Goal: Contribute content: Contribute content

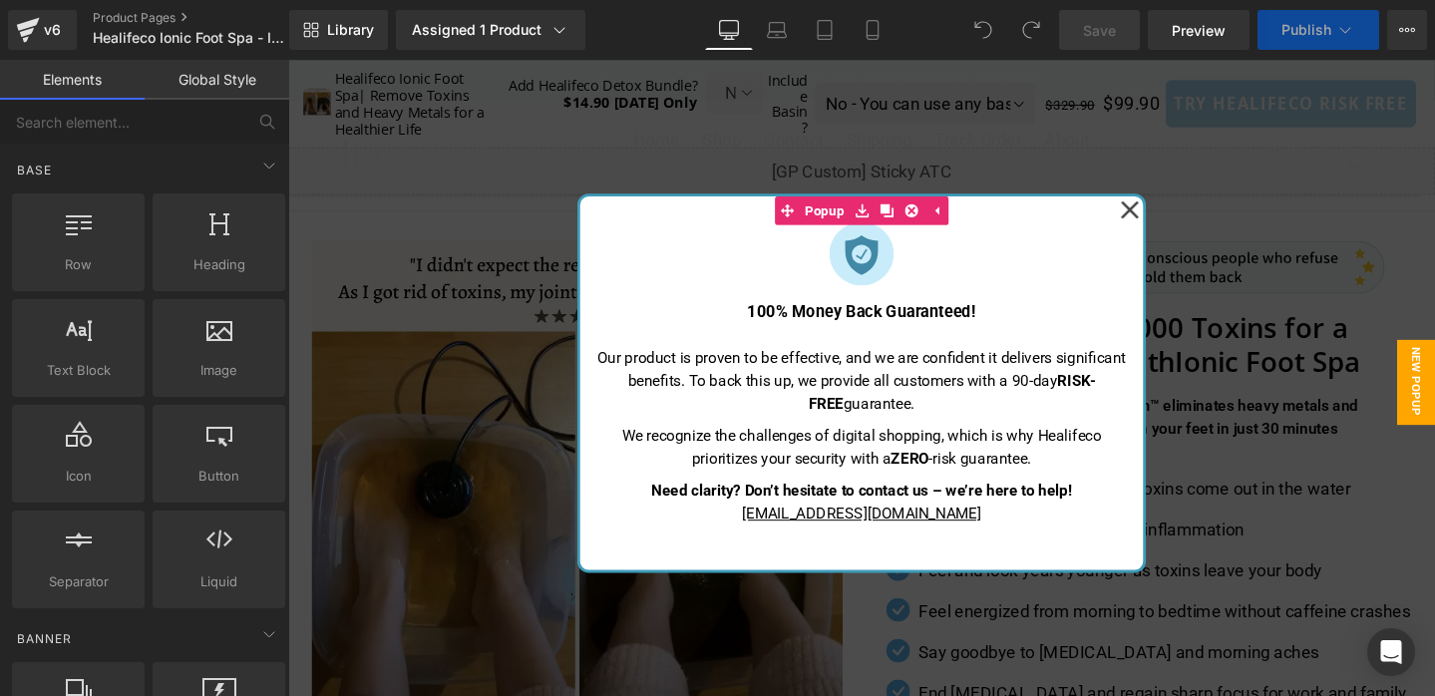
click at [1177, 215] on icon at bounding box center [1174, 216] width 19 height 19
click at [1171, 201] on div "Liquid" at bounding box center [891, 177] width 1207 height 50
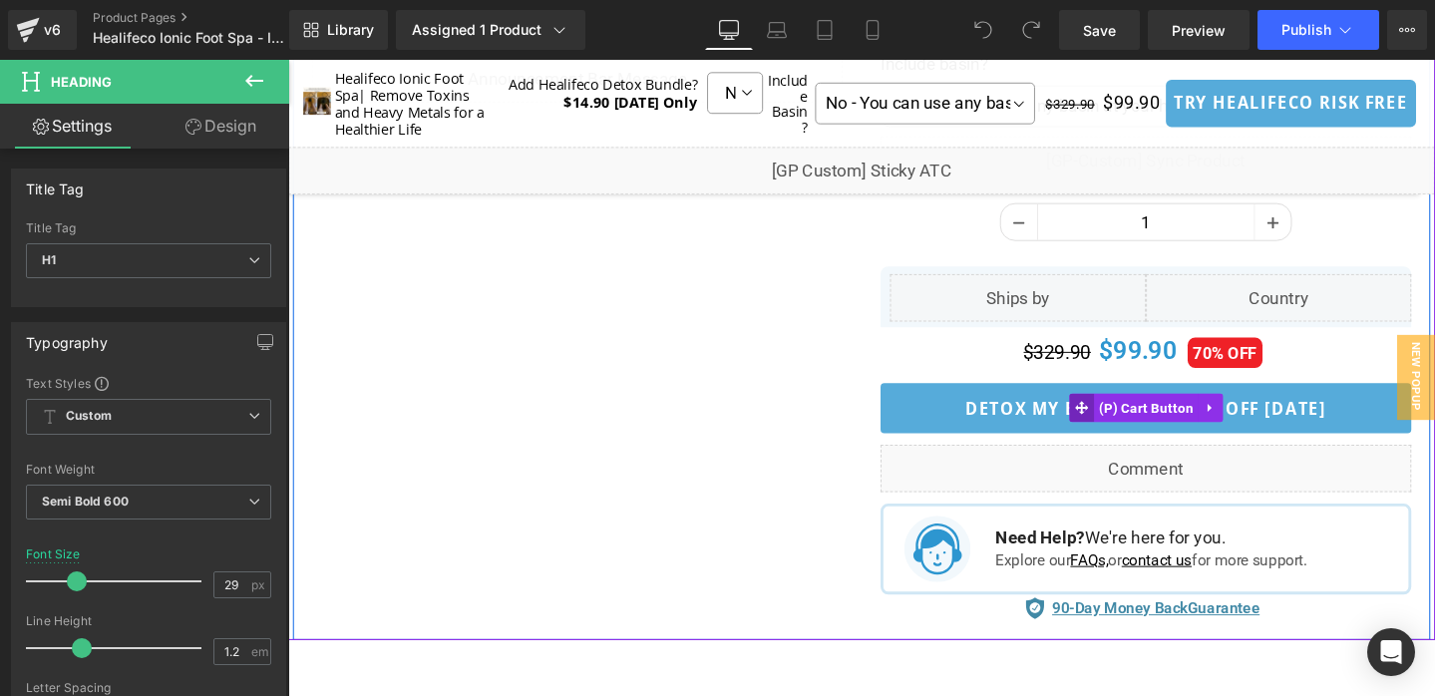
scroll to position [1203, 0]
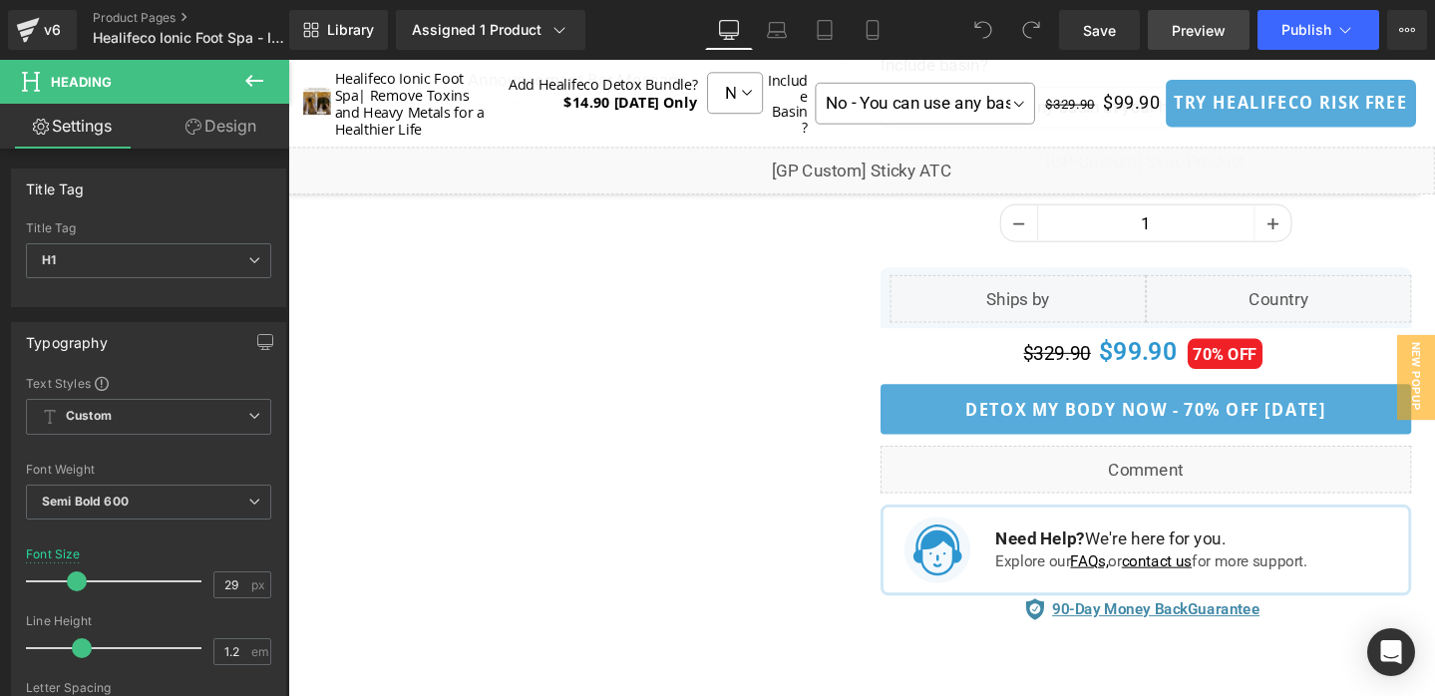
click at [1211, 30] on span "Preview" at bounding box center [1199, 30] width 54 height 21
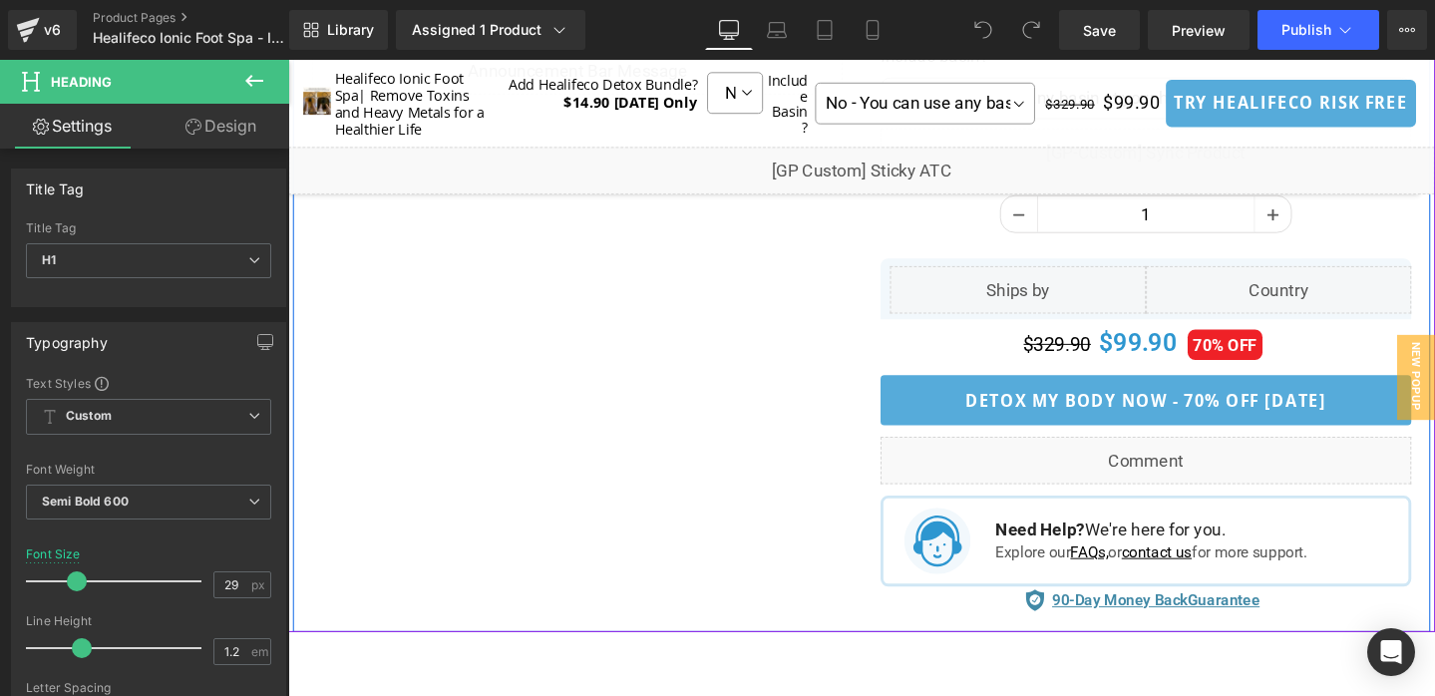
scroll to position [1218, 0]
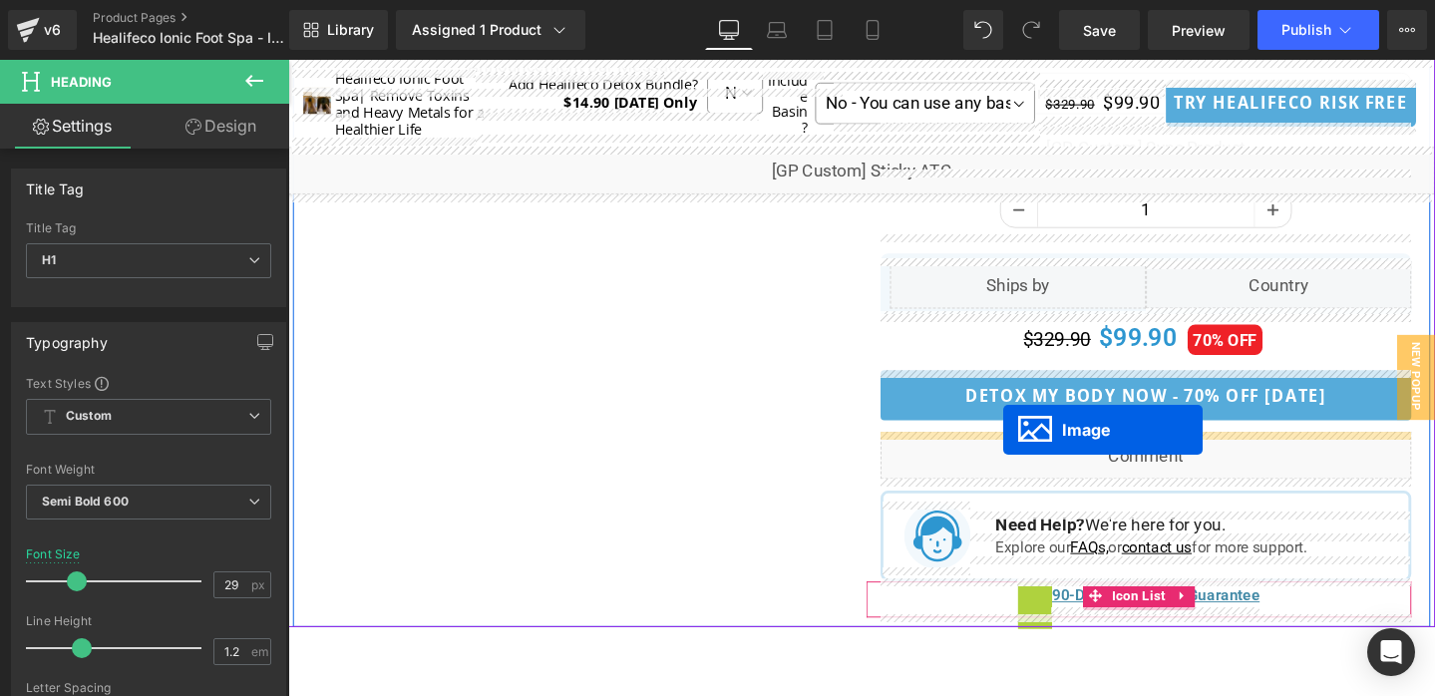
drag, startPoint x: 1037, startPoint y: 620, endPoint x: 1040, endPoint y: 450, distance: 170.5
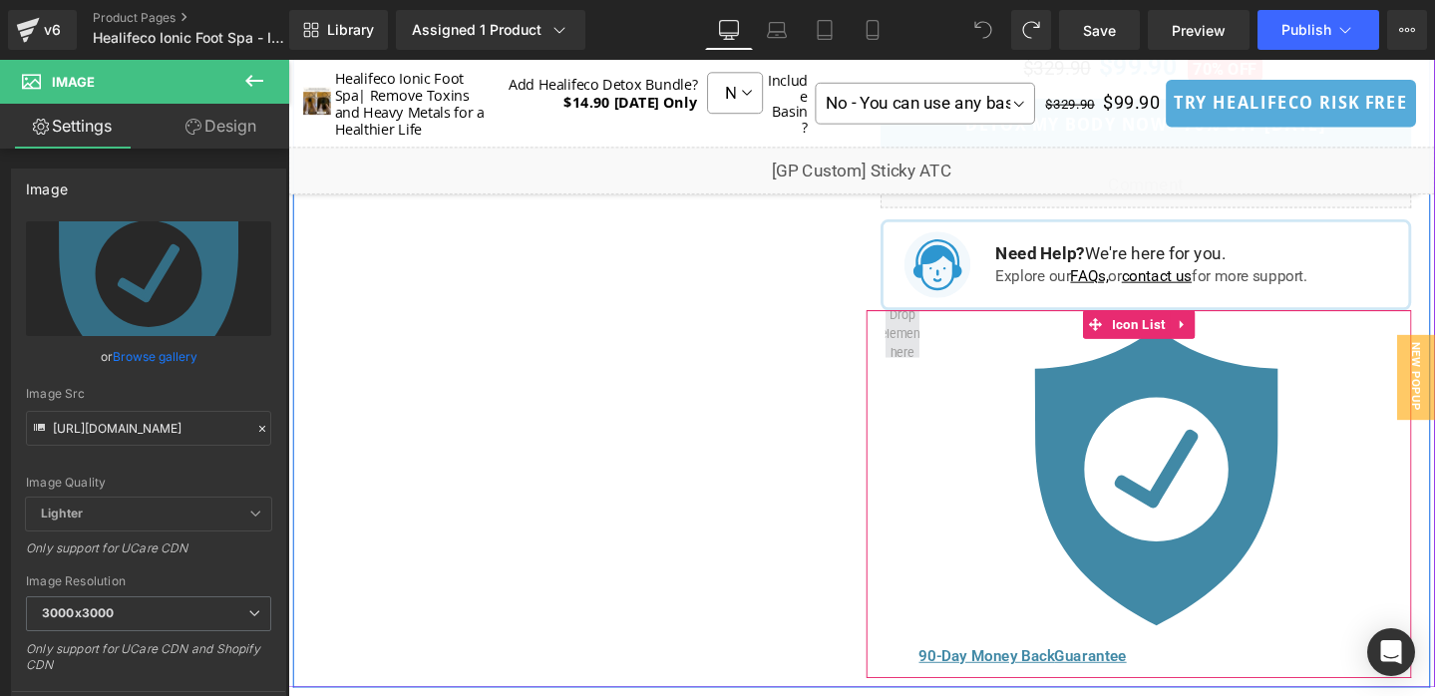
scroll to position [1513, 0]
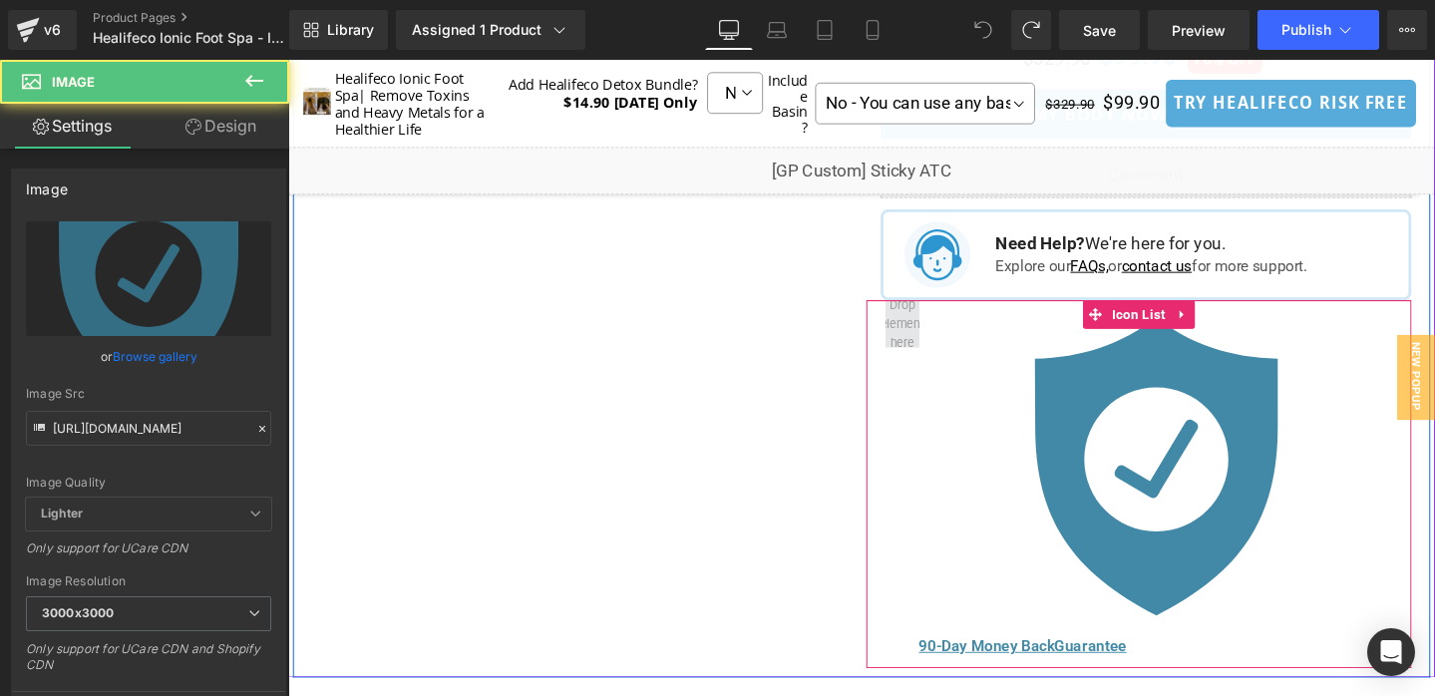
drag, startPoint x: 1194, startPoint y: 481, endPoint x: 926, endPoint y: 330, distance: 306.7
click at [925, 330] on li "Image 90-Day Money Back Guarantee Text Block" at bounding box center [1183, 502] width 534 height 379
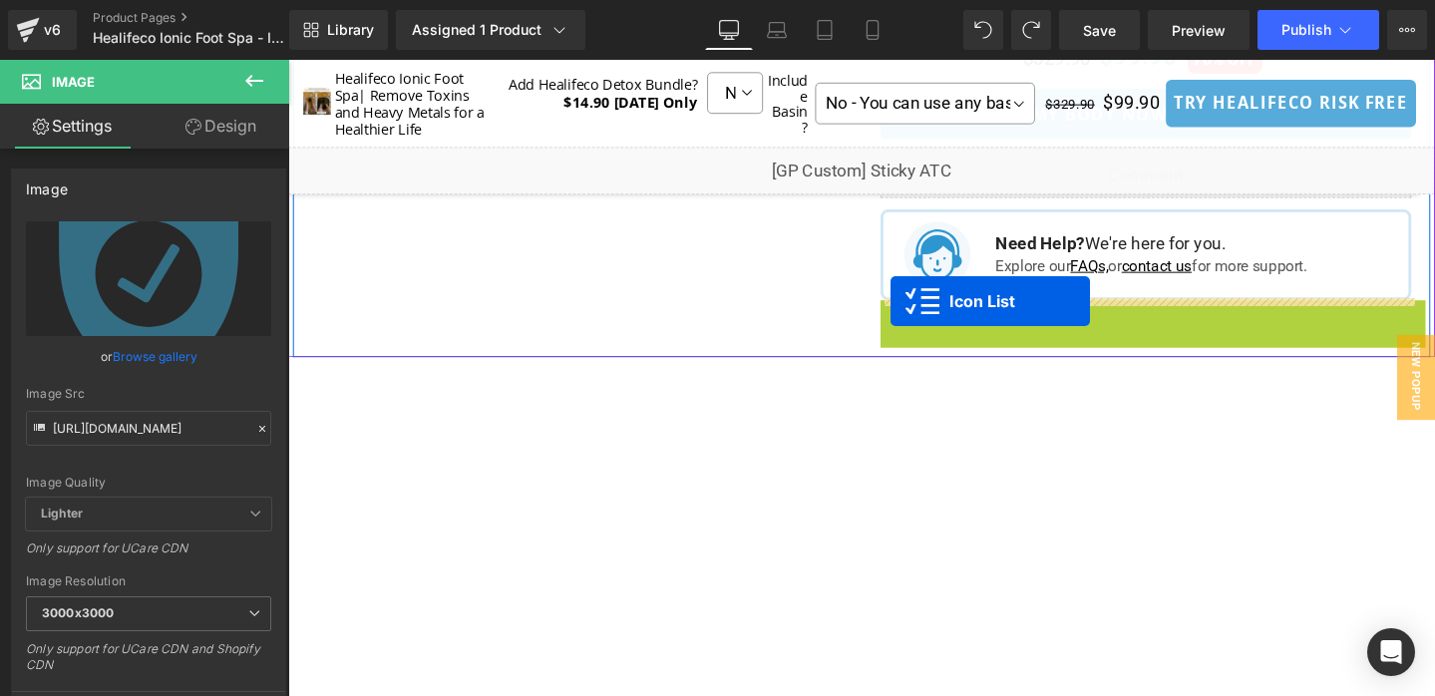
drag, startPoint x: 1126, startPoint y: 328, endPoint x: 922, endPoint y: 314, distance: 203.9
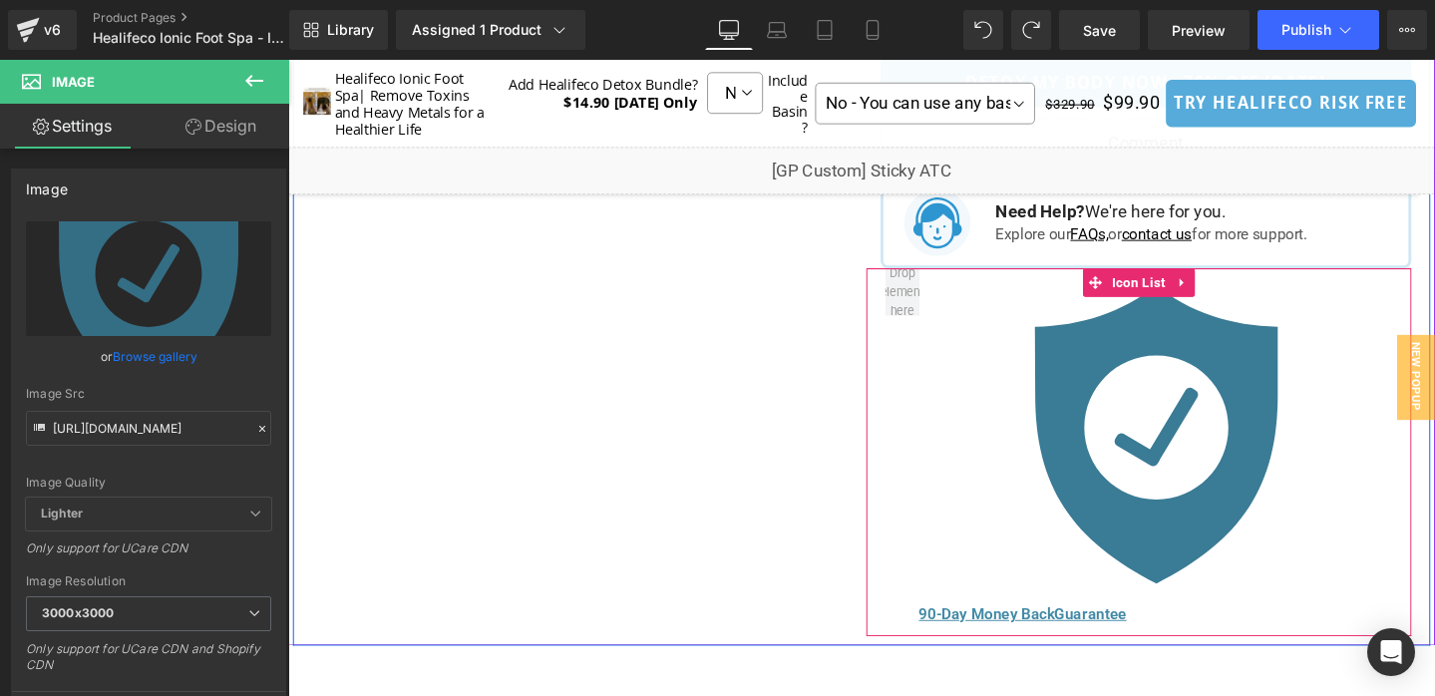
scroll to position [1548, 0]
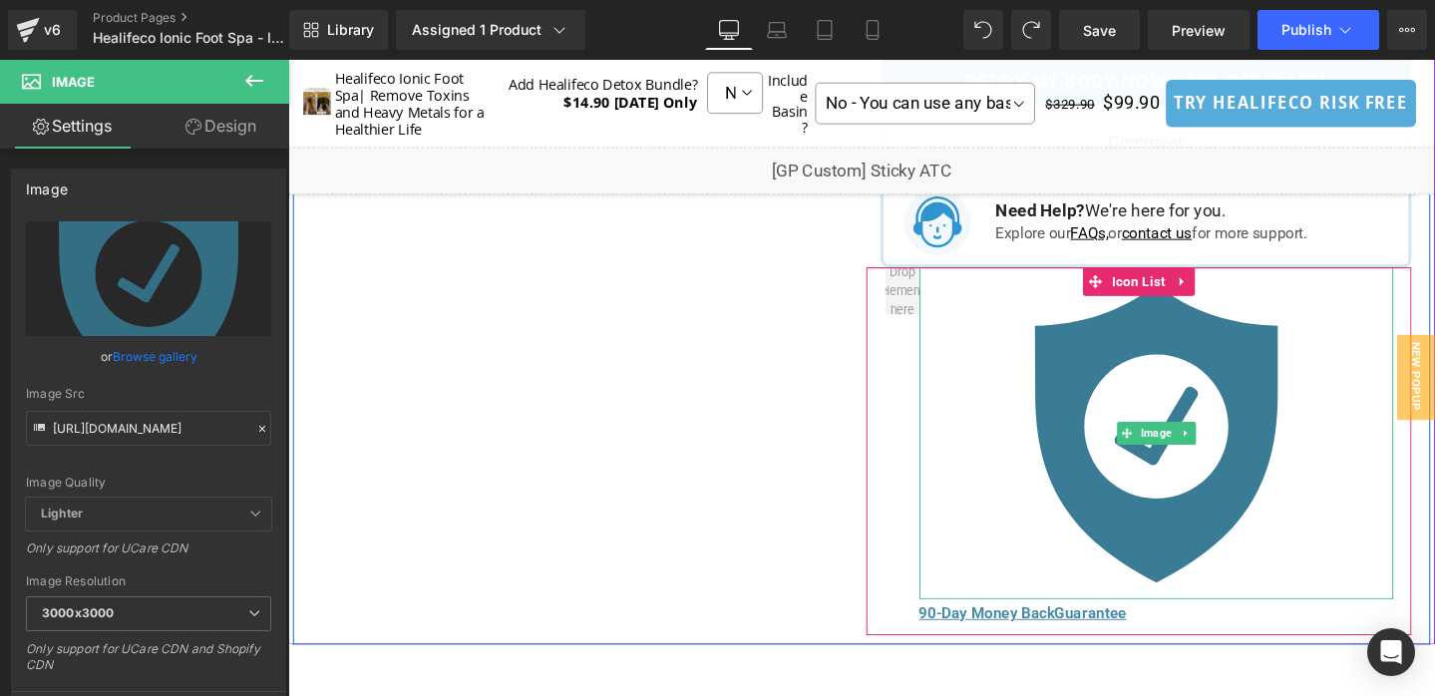
click at [1190, 452] on div "Image" at bounding box center [1201, 452] width 499 height 349
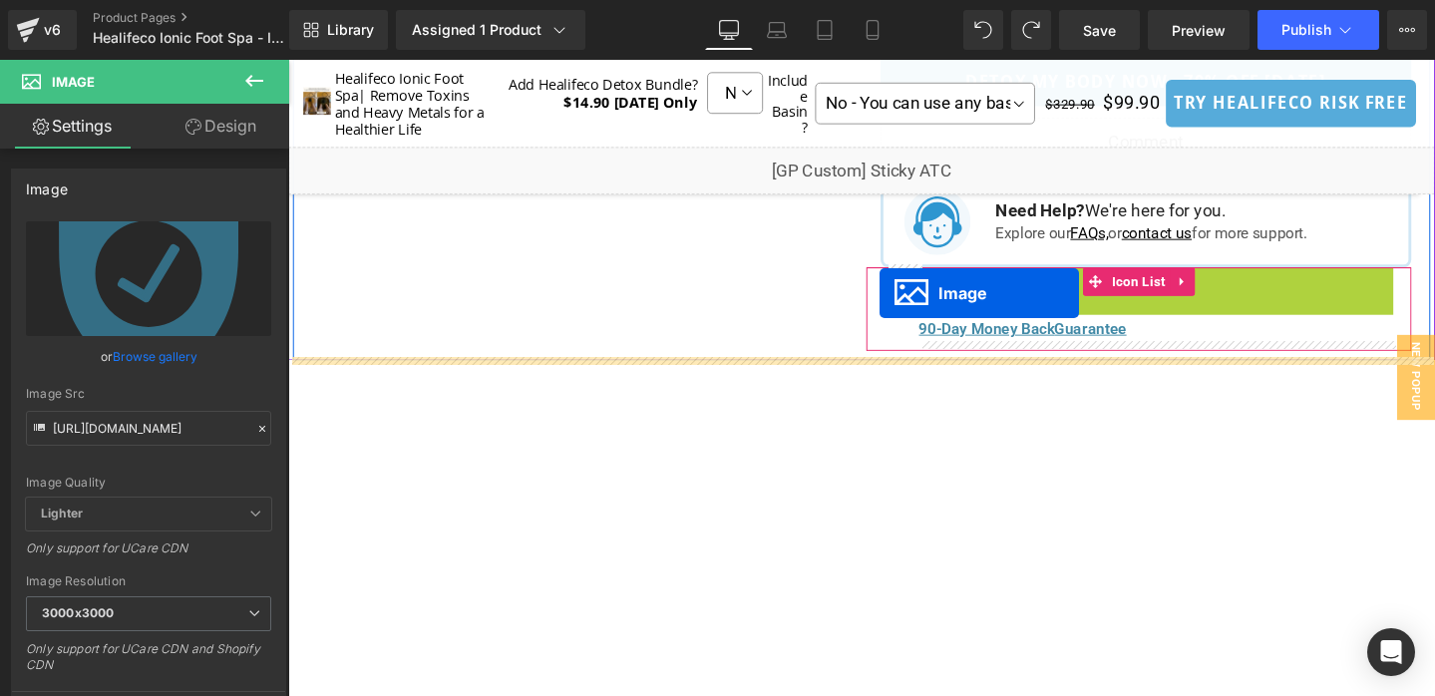
drag, startPoint x: 1166, startPoint y: 452, endPoint x: 910, endPoint y: 305, distance: 294.4
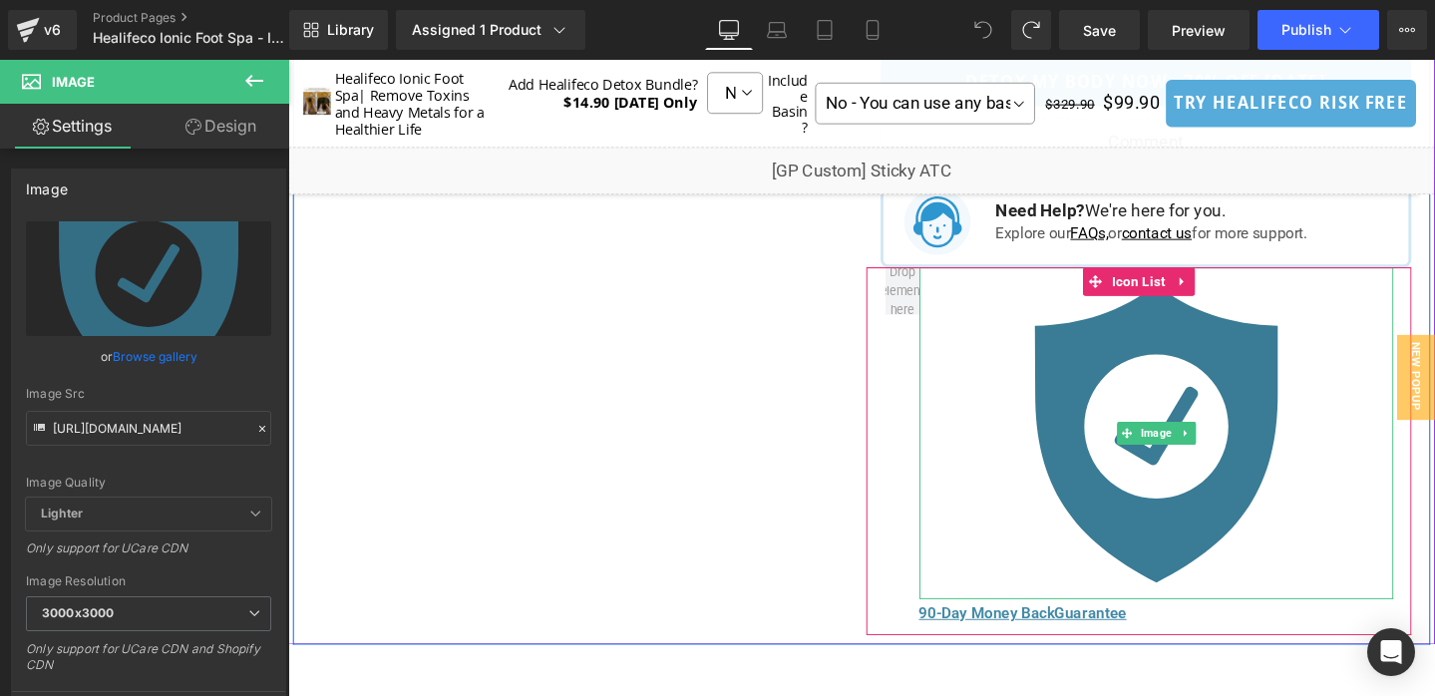
click at [1131, 412] on img at bounding box center [1201, 452] width 349 height 349
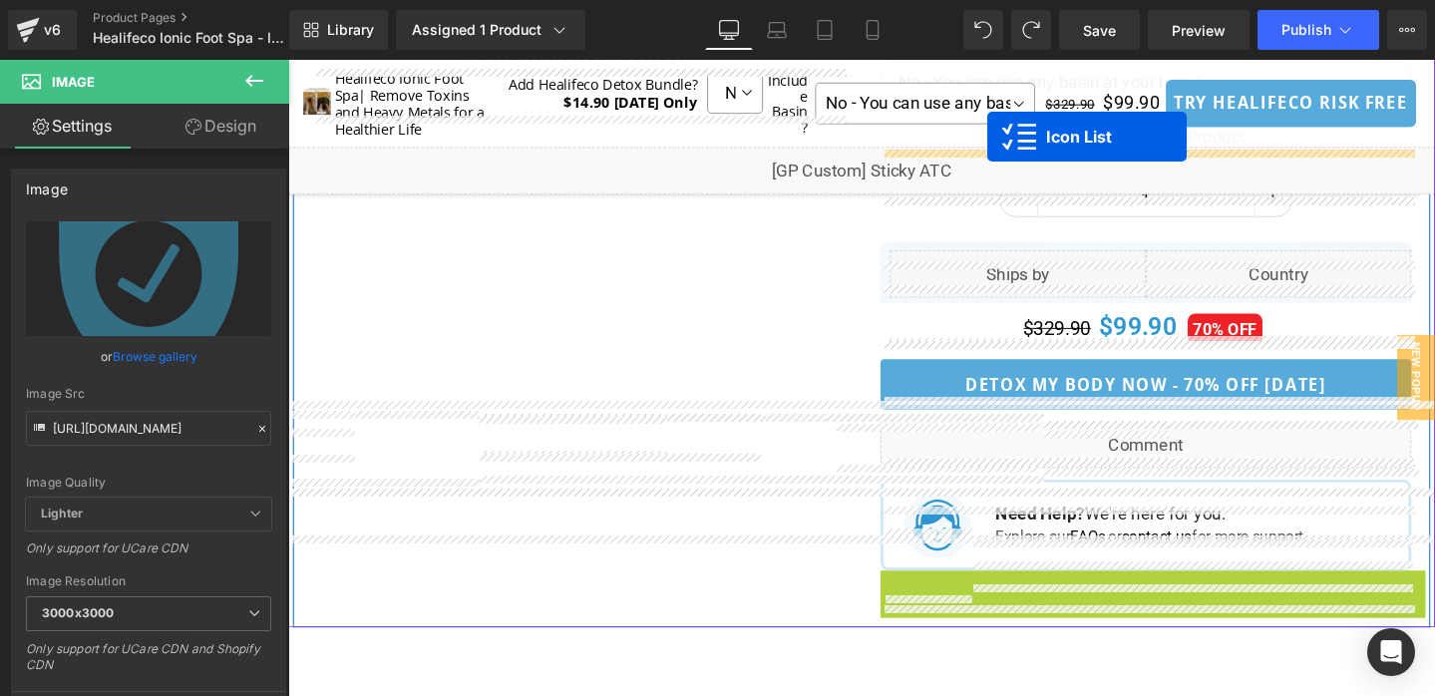
scroll to position [1149, 0]
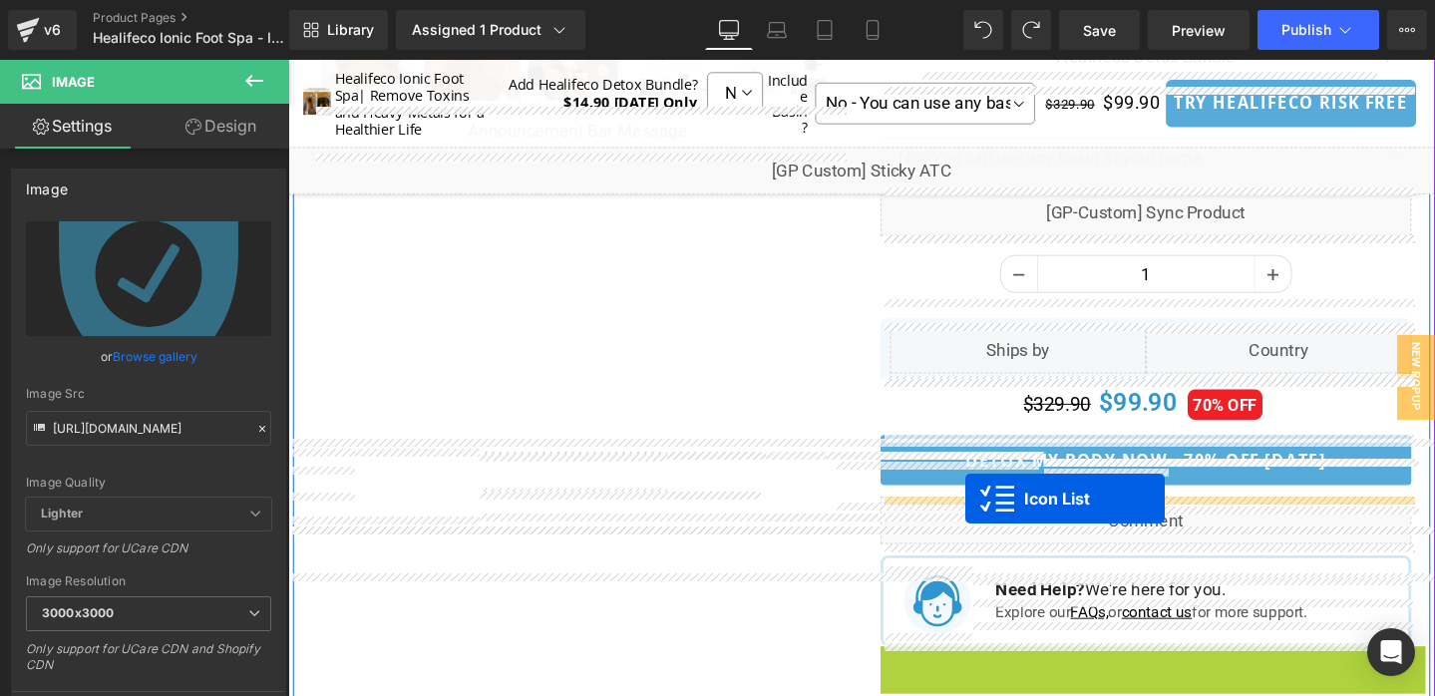
drag, startPoint x: 1138, startPoint y: 288, endPoint x: 1000, endPoint y: 522, distance: 270.9
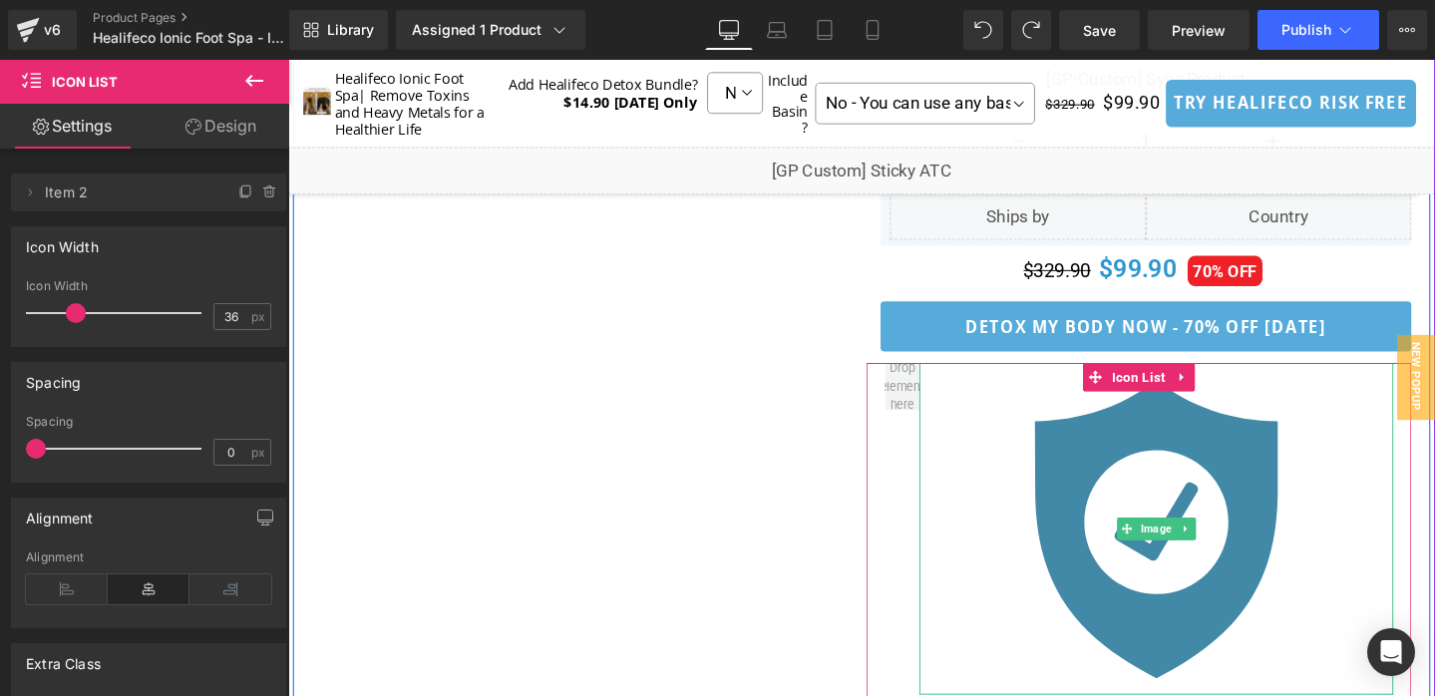
scroll to position [1309, 0]
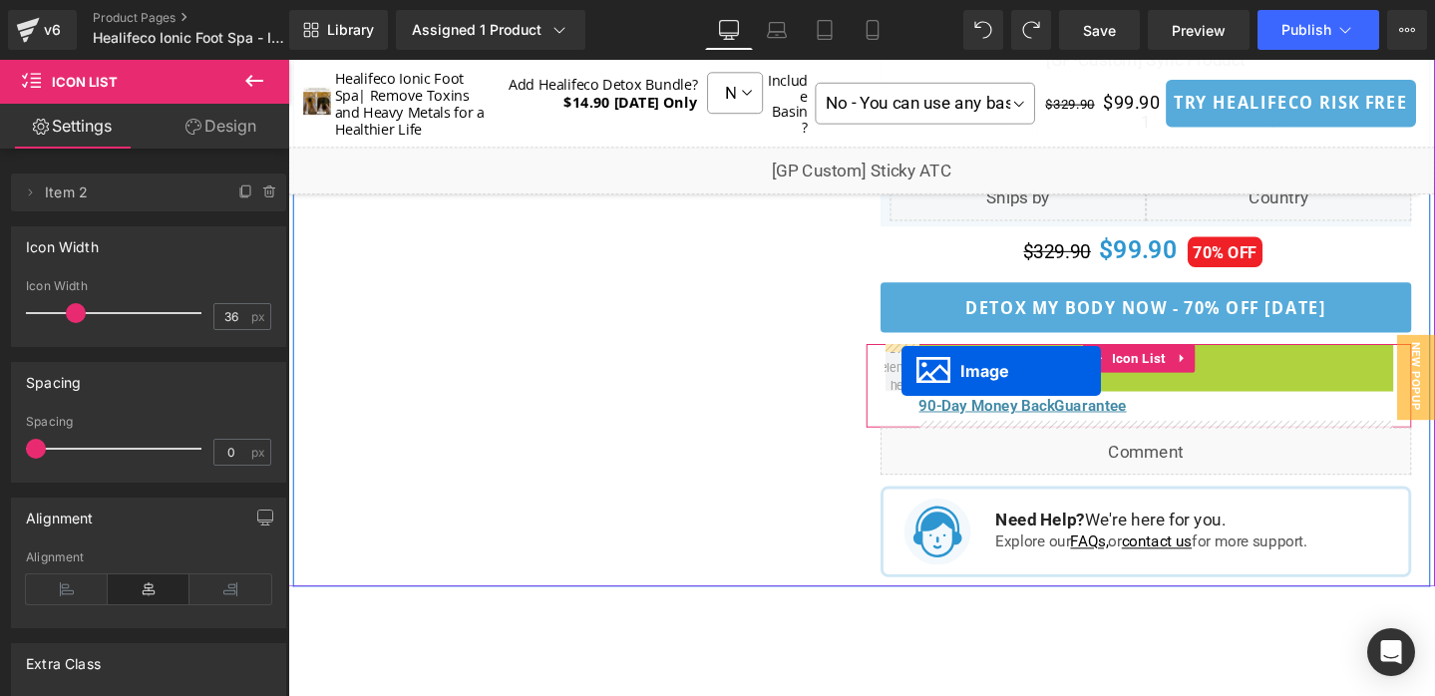
drag, startPoint x: 1166, startPoint y: 534, endPoint x: 933, endPoint y: 388, distance: 274.7
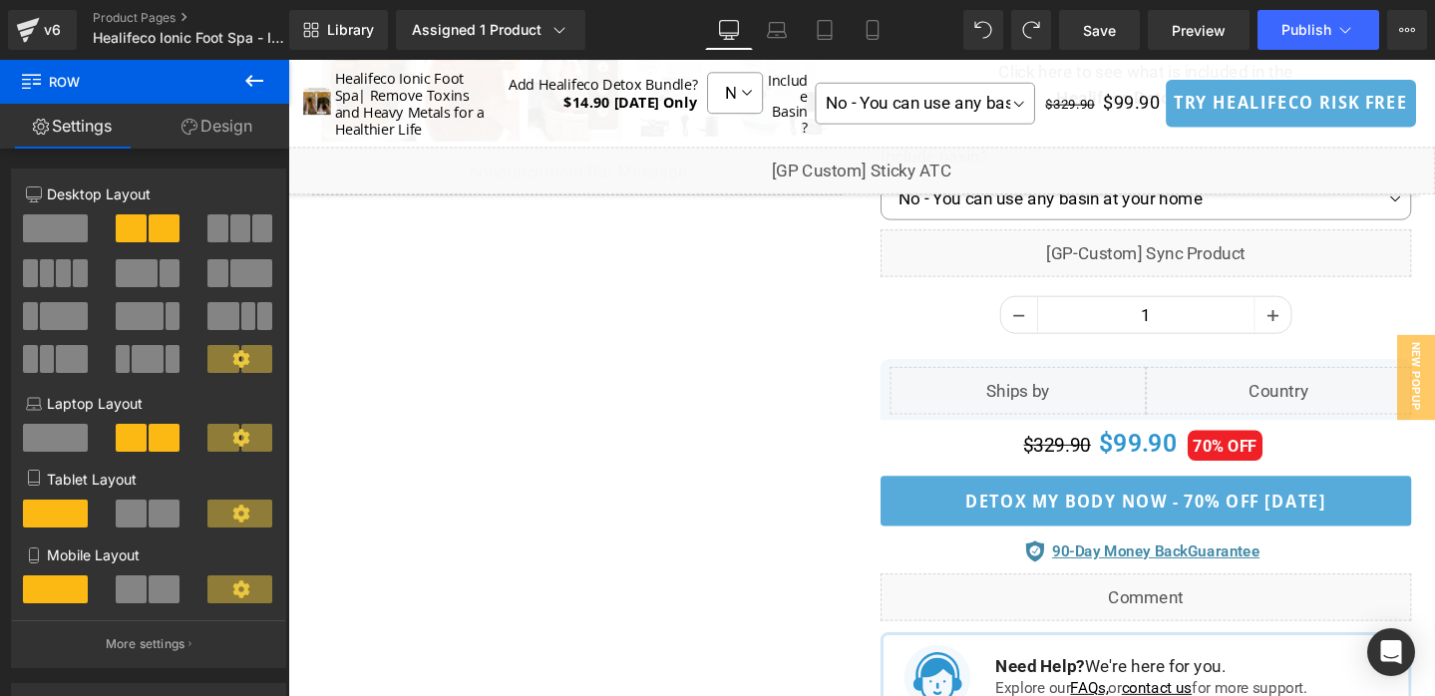
scroll to position [1263, 0]
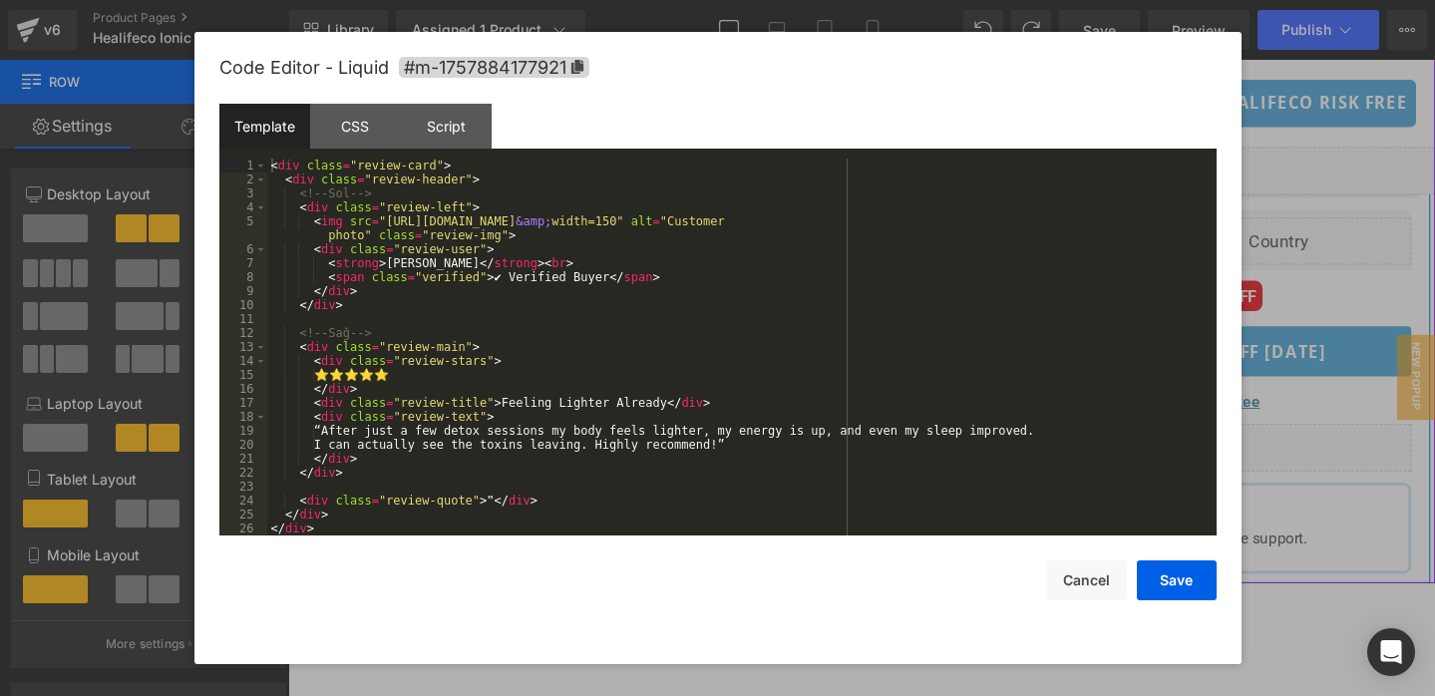
click at [1209, 463] on div "Liquid" at bounding box center [1190, 468] width 558 height 50
click at [354, 129] on div "CSS" at bounding box center [355, 126] width 91 height 45
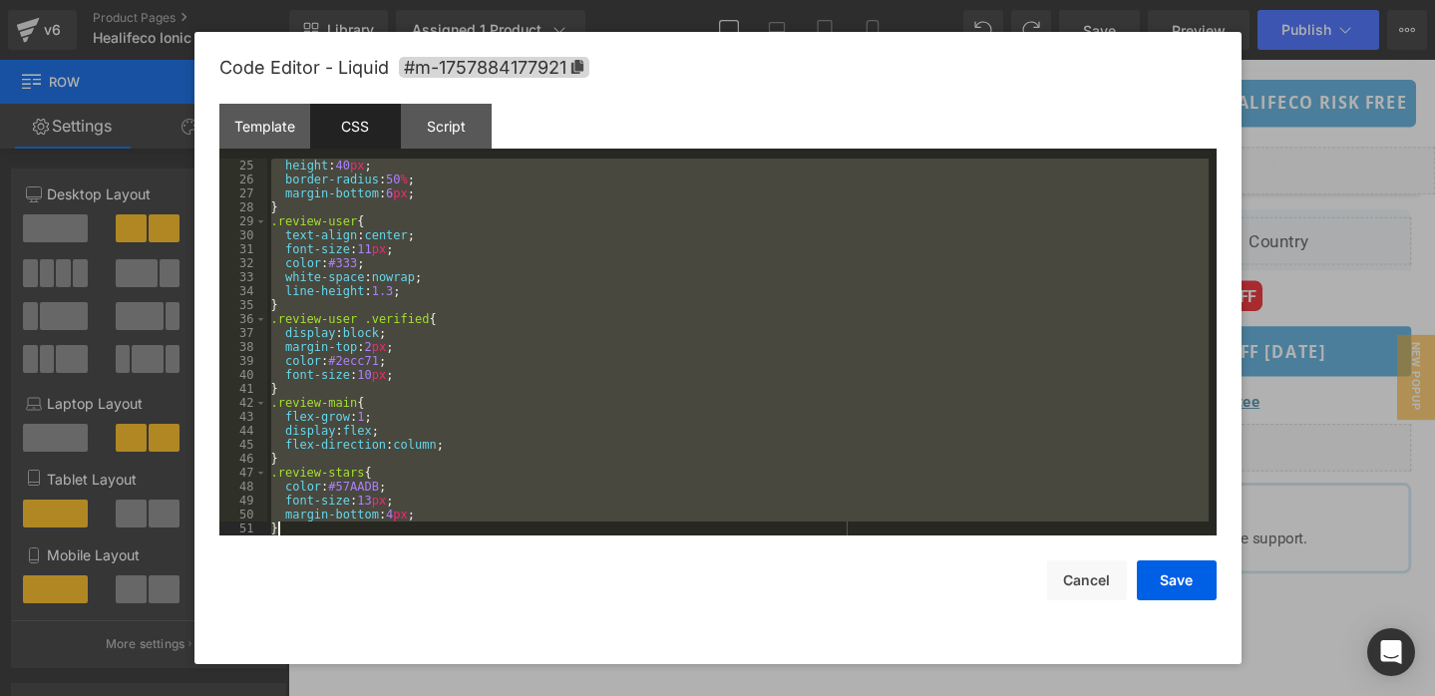
scroll to position [656, 0]
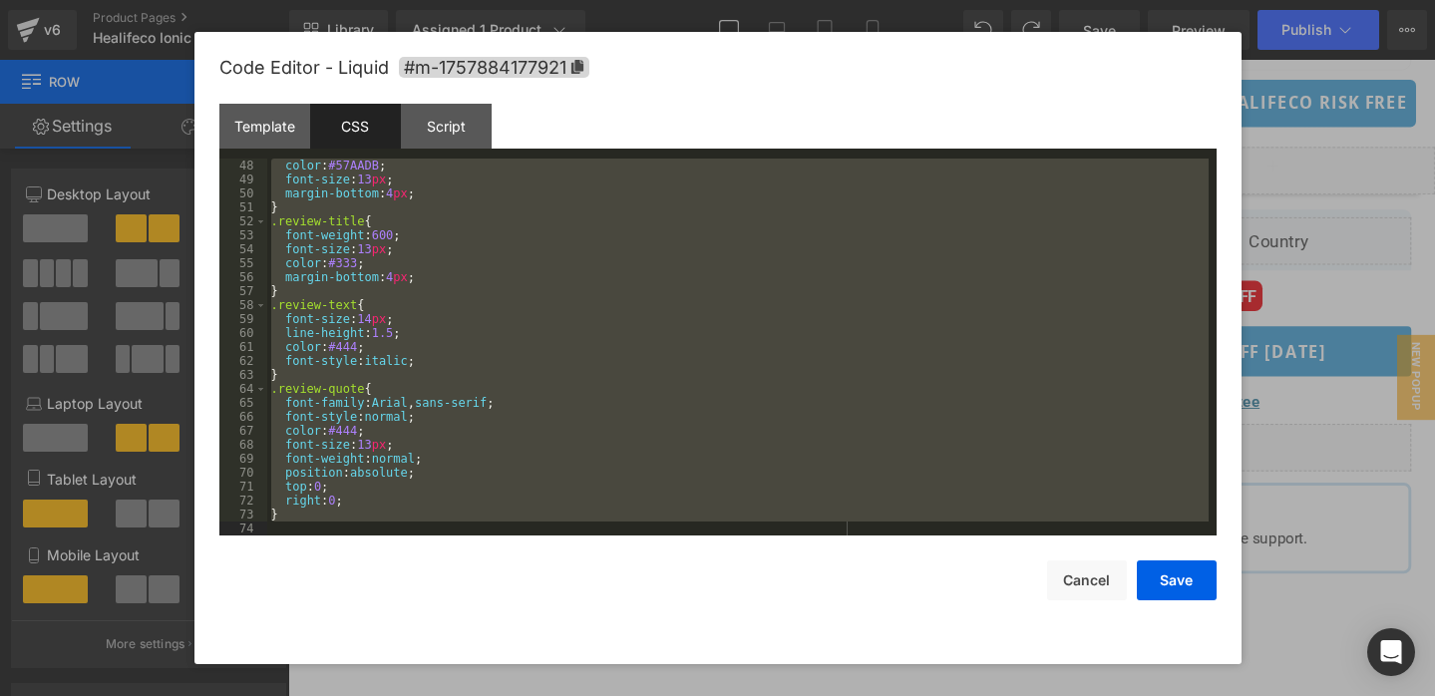
drag, startPoint x: 273, startPoint y: 167, endPoint x: 462, endPoint y: 593, distance: 466.5
click at [464, 597] on div "Code Editor - Liquid #m-1757884177921 Template CSS Script Data 1 2 3 4 5 6 7 8 …" at bounding box center [717, 348] width 997 height 632
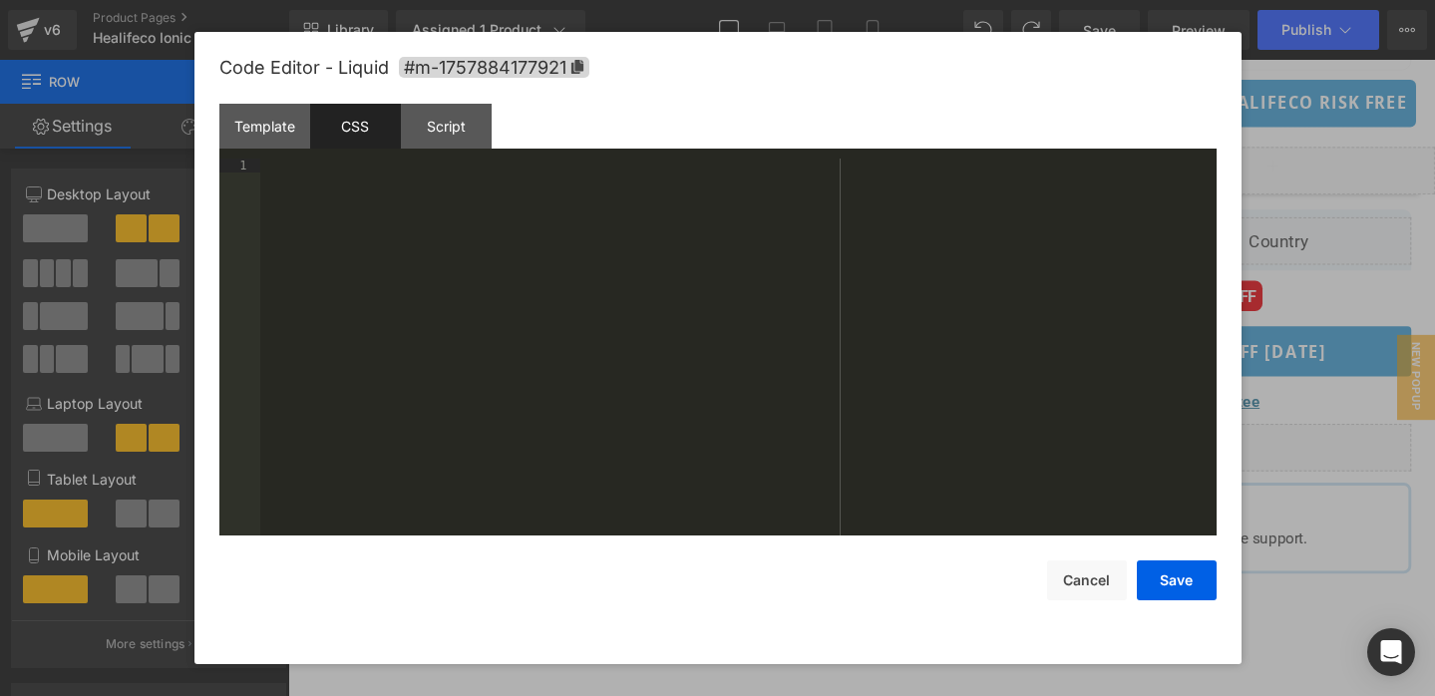
scroll to position [796, 0]
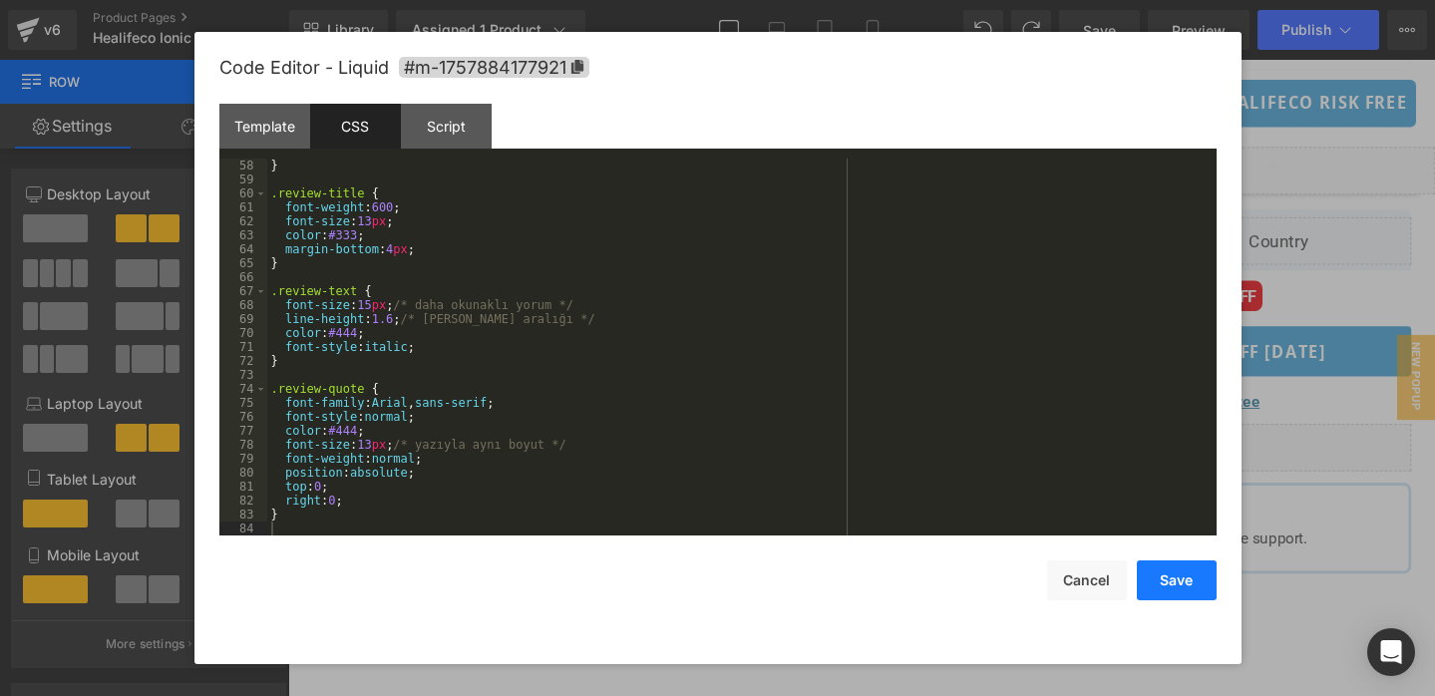
click at [1186, 577] on button "Save" at bounding box center [1177, 580] width 80 height 40
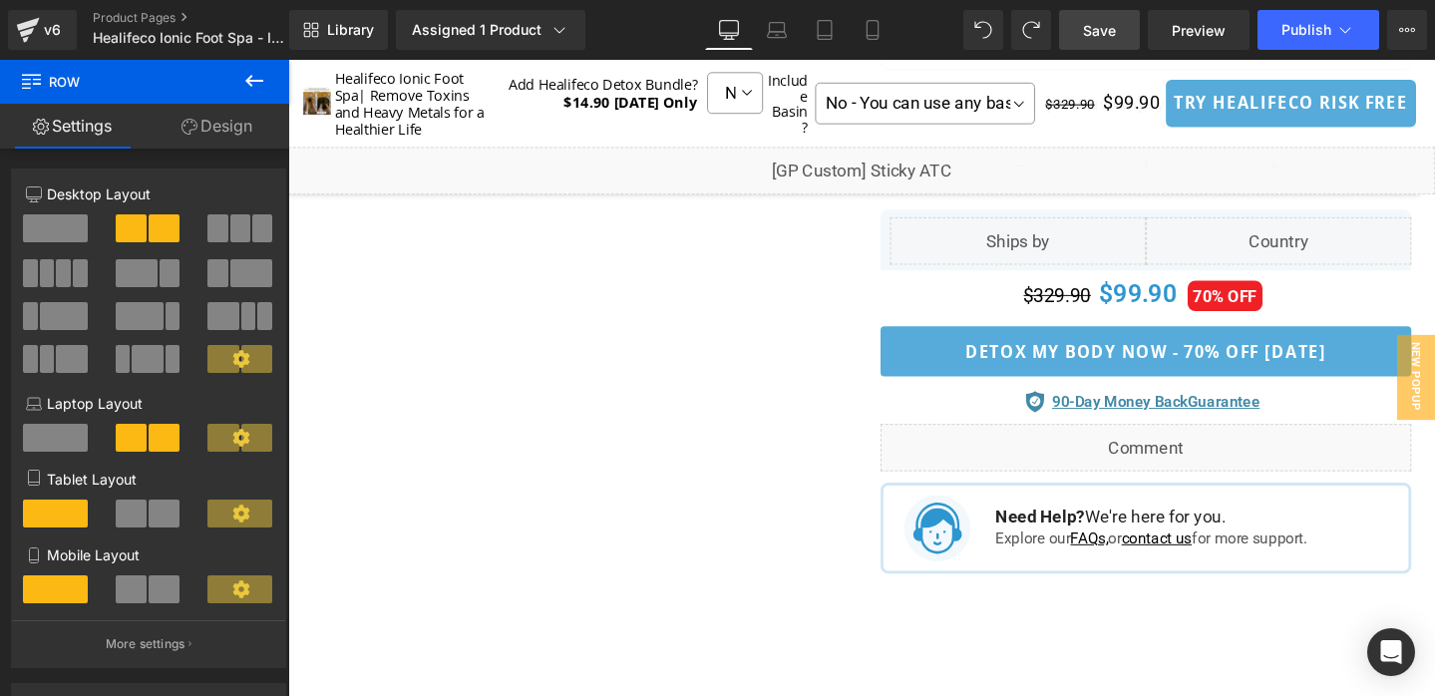
click at [1092, 38] on span "Save" at bounding box center [1099, 30] width 33 height 21
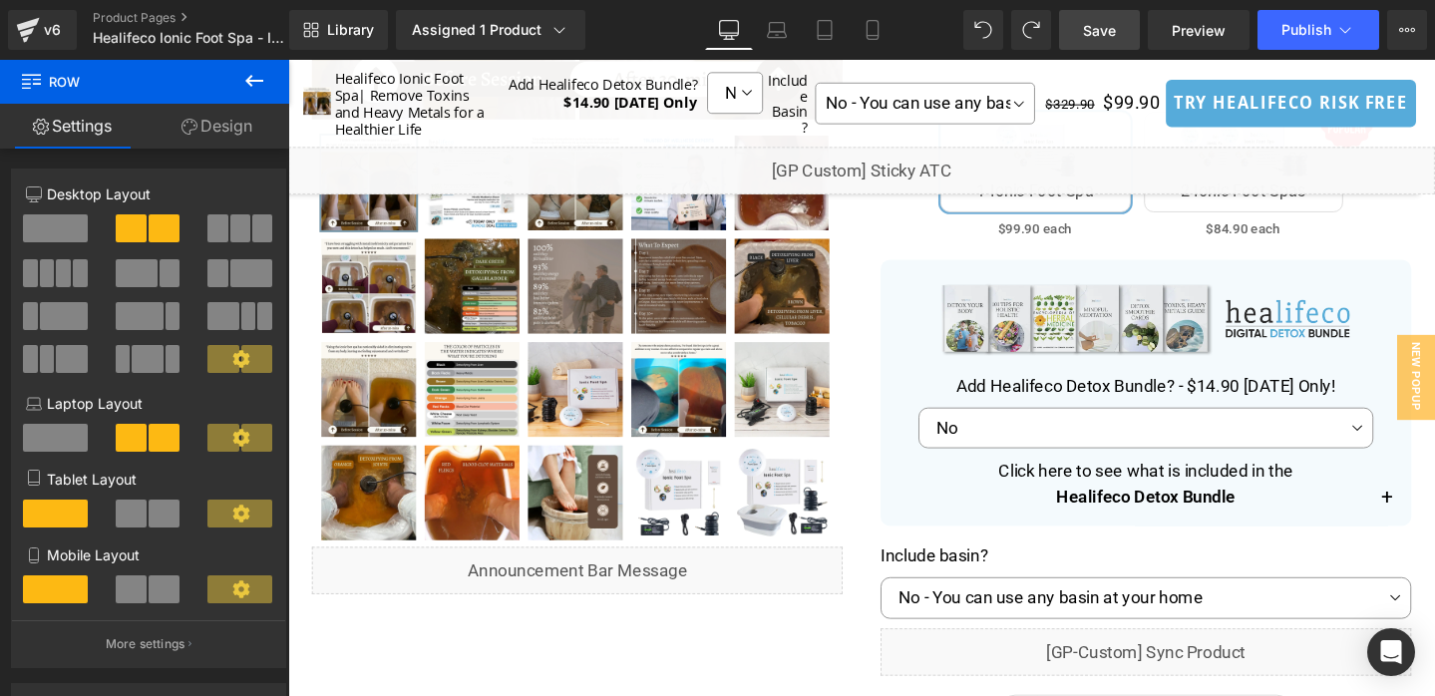
scroll to position [635, 0]
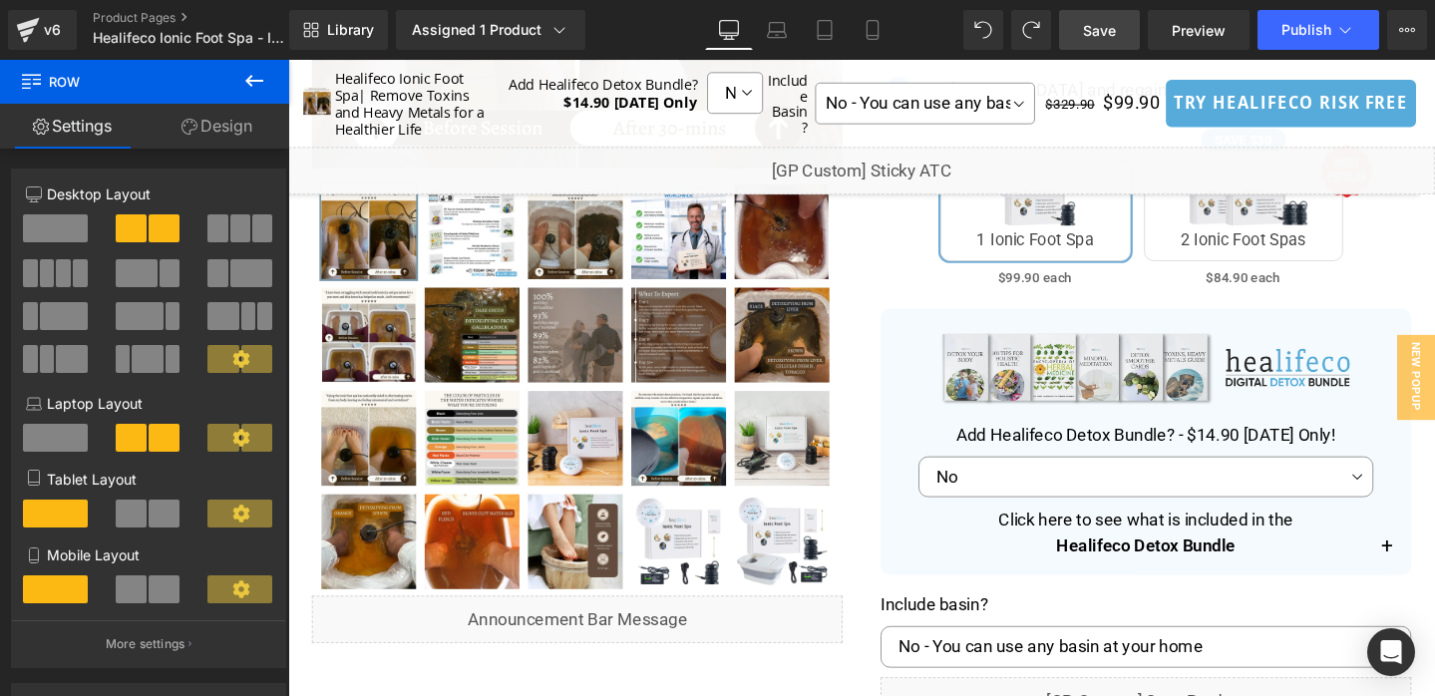
click at [1110, 26] on span "Save" at bounding box center [1099, 30] width 33 height 21
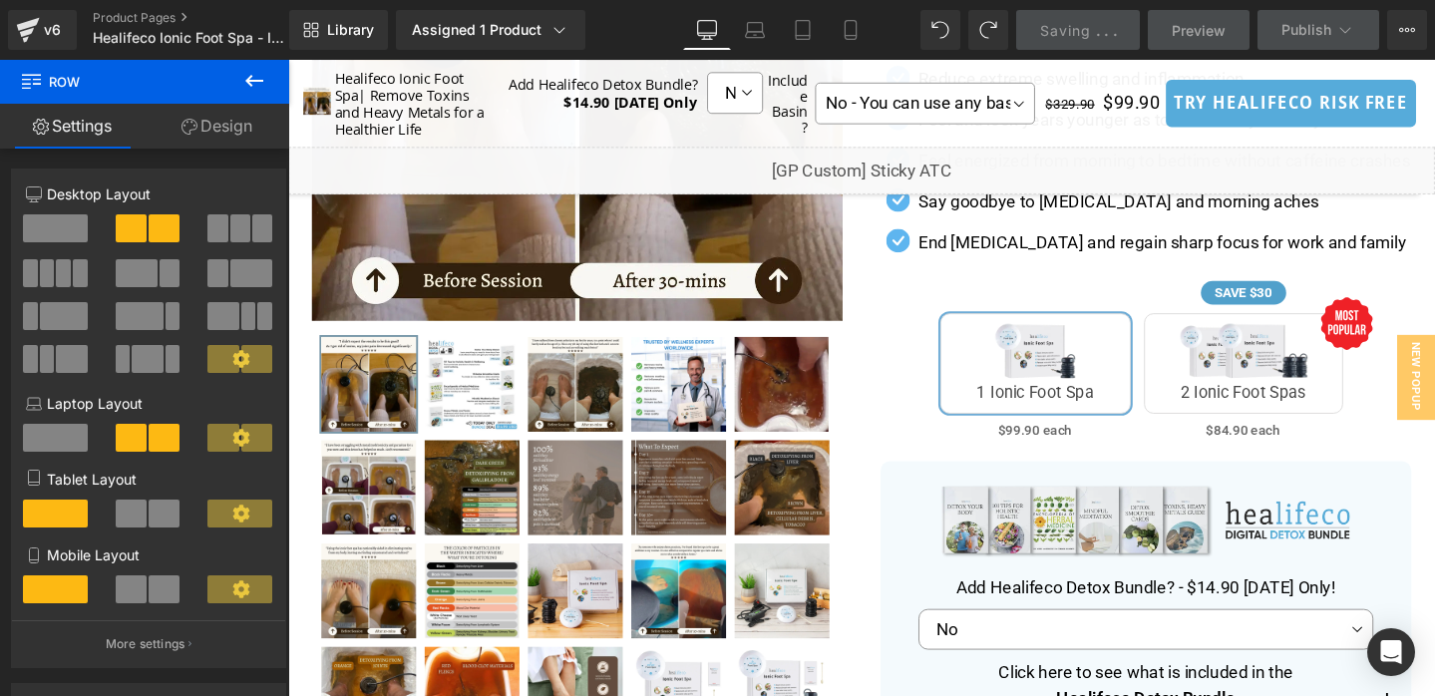
scroll to position [469, 0]
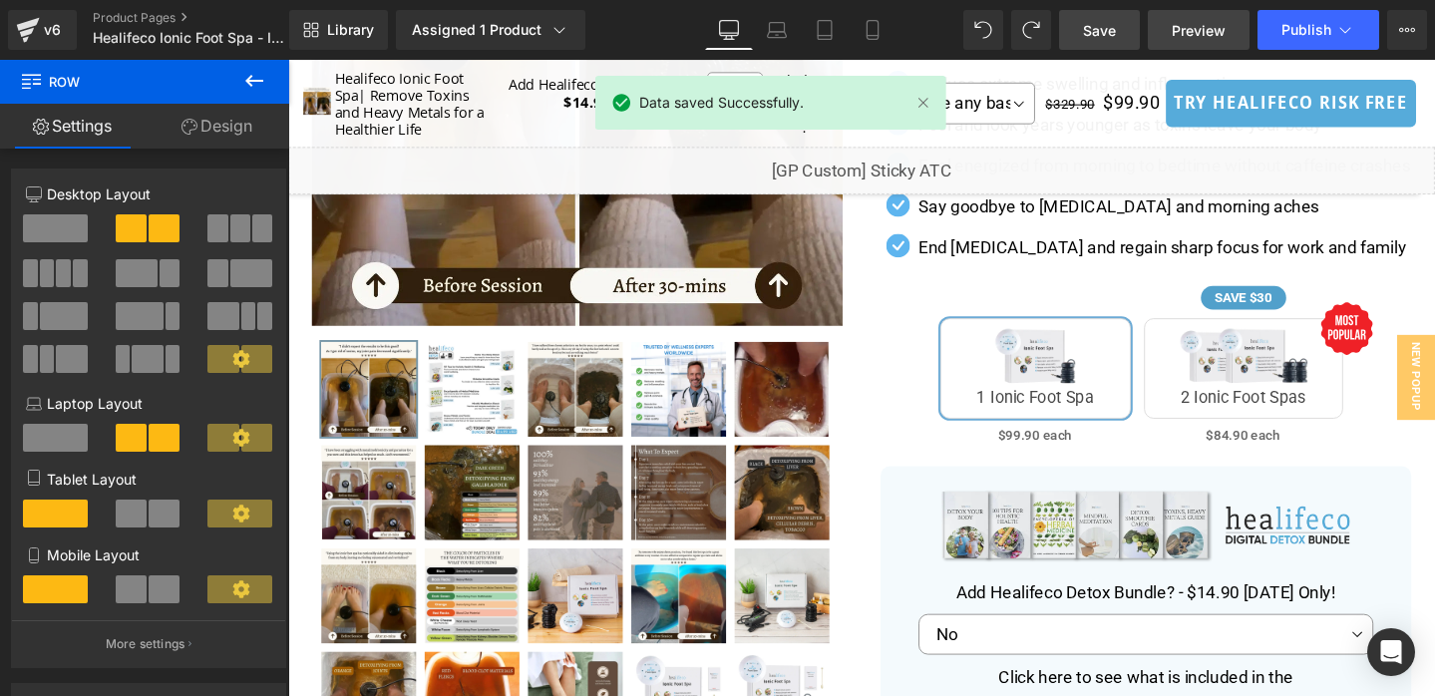
click at [1188, 44] on link "Preview" at bounding box center [1199, 30] width 102 height 40
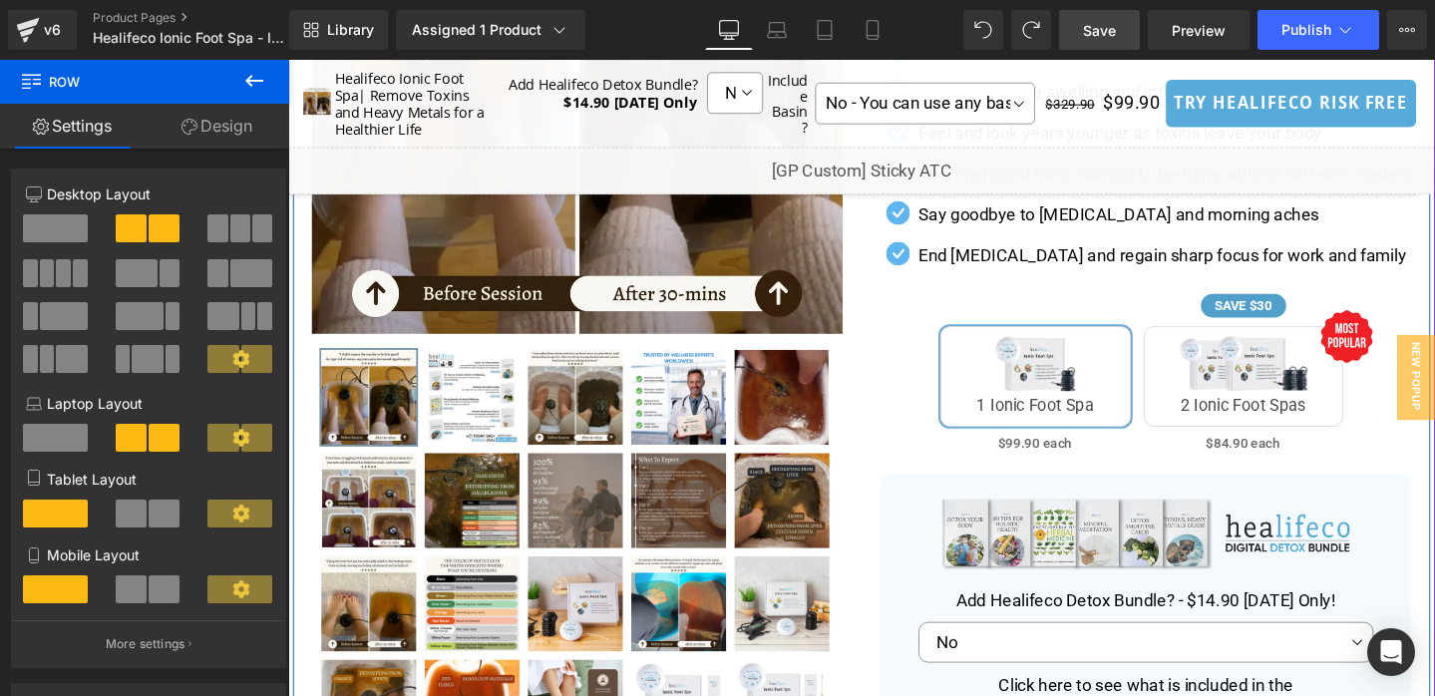
scroll to position [0, 0]
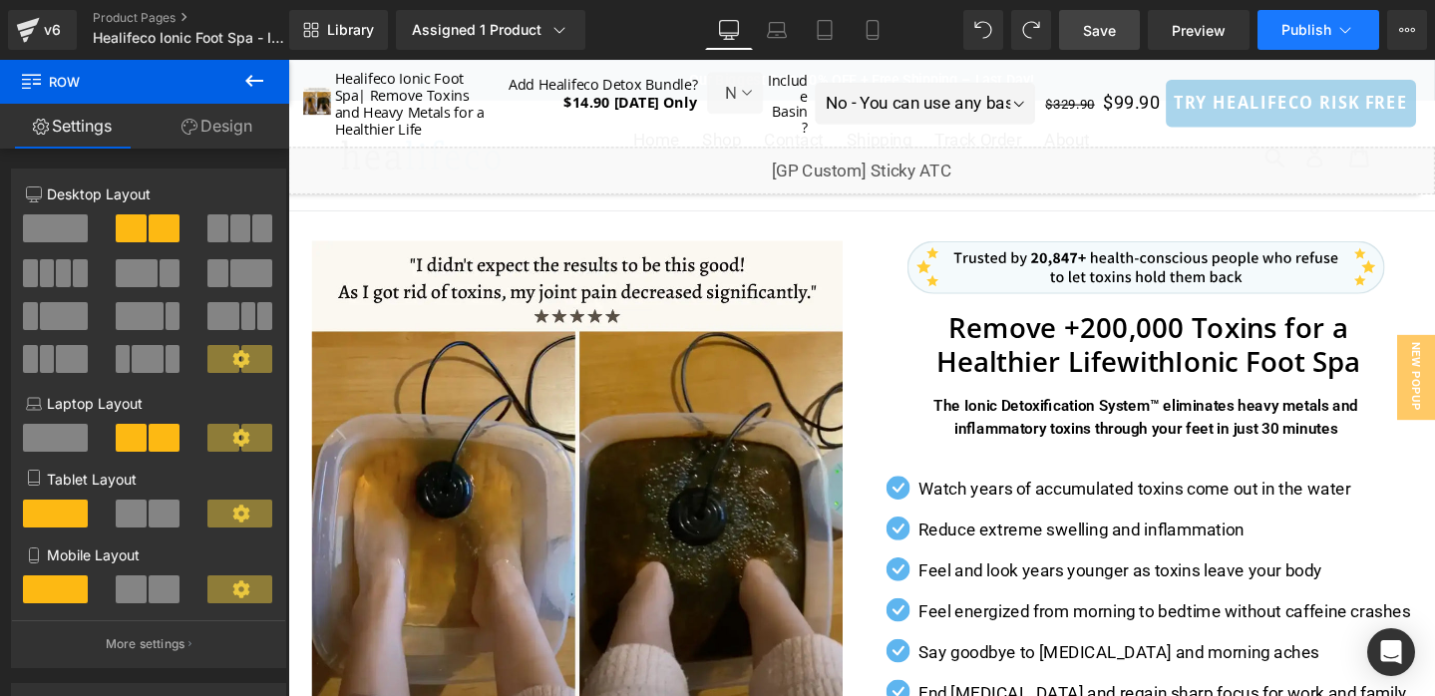
click at [1308, 25] on span "Publish" at bounding box center [1306, 30] width 50 height 16
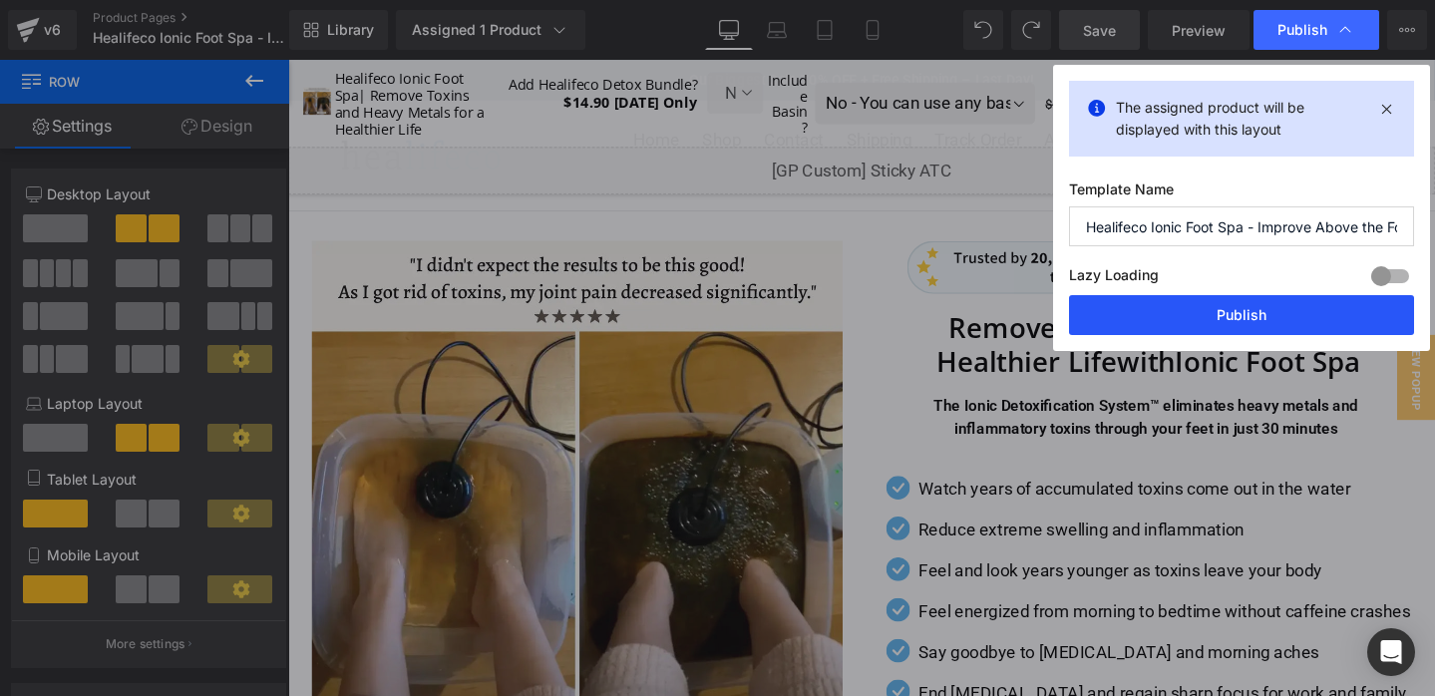
click at [1210, 316] on button "Publish" at bounding box center [1241, 315] width 345 height 40
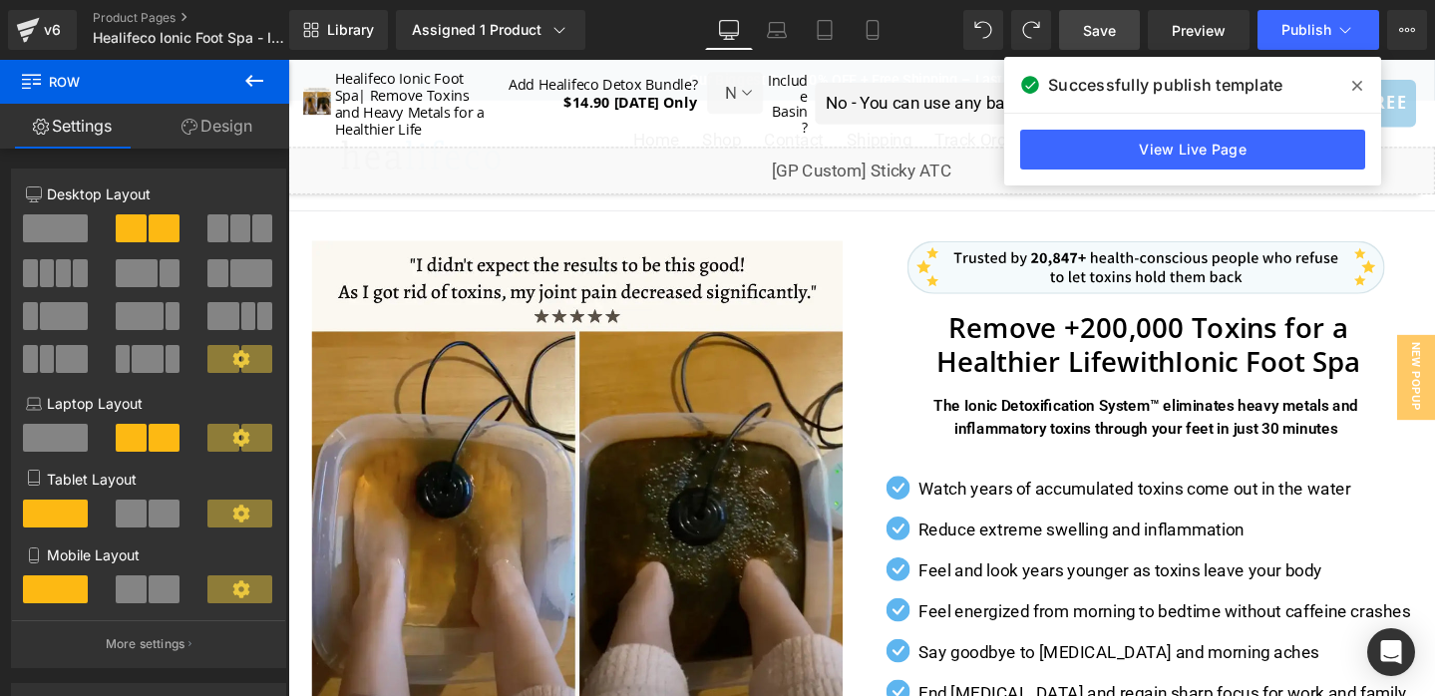
click at [1099, 41] on link "Save" at bounding box center [1099, 30] width 81 height 40
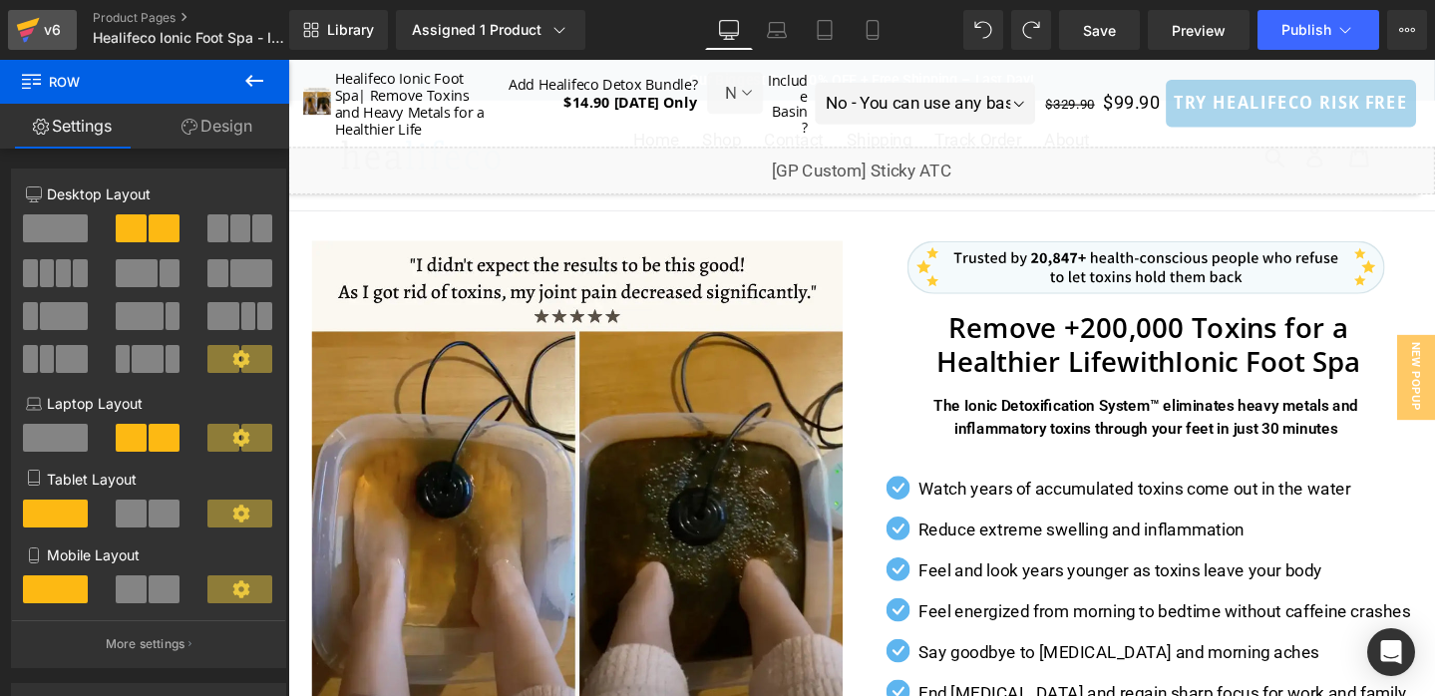
click at [36, 26] on icon at bounding box center [28, 30] width 24 height 50
